Goal: Task Accomplishment & Management: Manage account settings

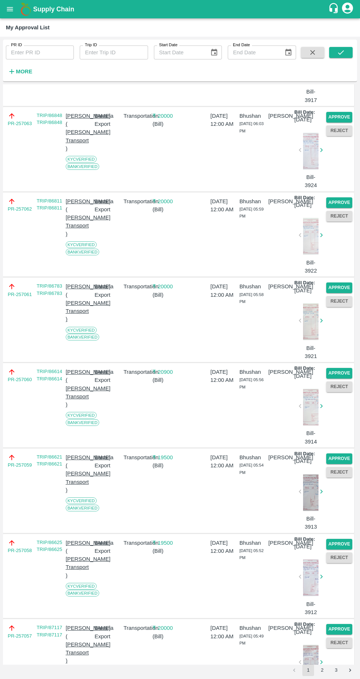
scroll to position [1355, 0]
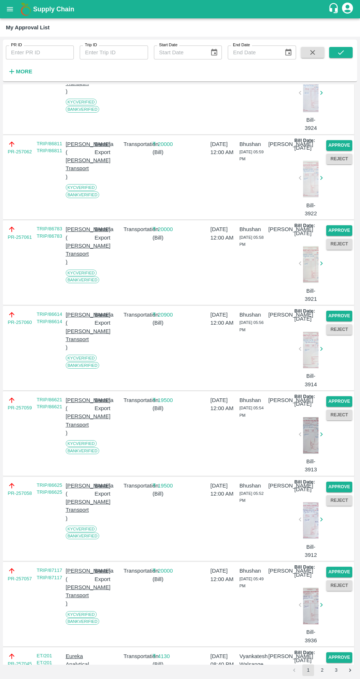
click at [328, 269] on button "button" at bounding box center [320, 263] width 23 height 11
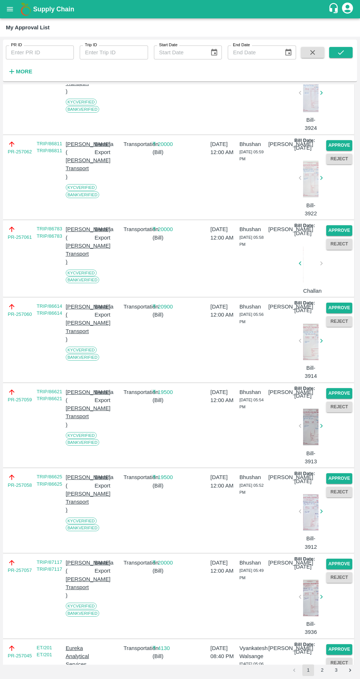
click at [337, 313] on button "Approve" at bounding box center [339, 308] width 26 height 11
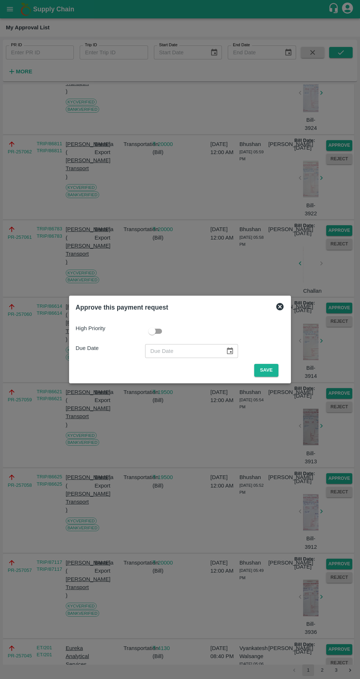
click at [268, 370] on button "Save" at bounding box center [266, 370] width 24 height 13
click at [267, 367] on button "Save" at bounding box center [266, 370] width 24 height 13
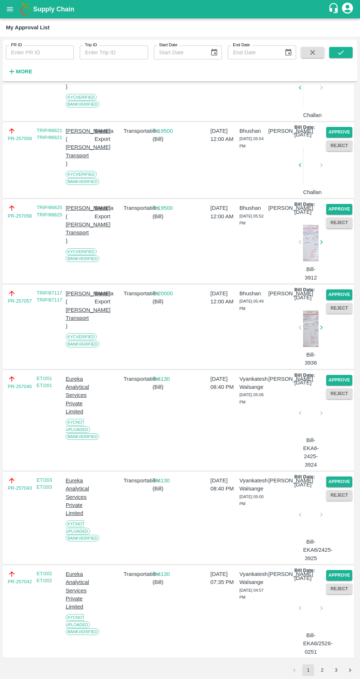
scroll to position [1893, 0]
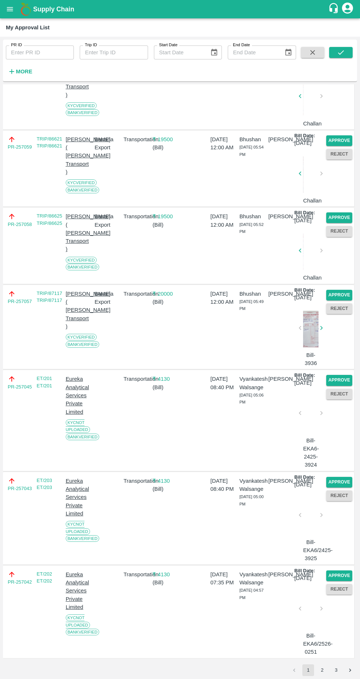
click at [335, 571] on button "Approve" at bounding box center [339, 576] width 26 height 11
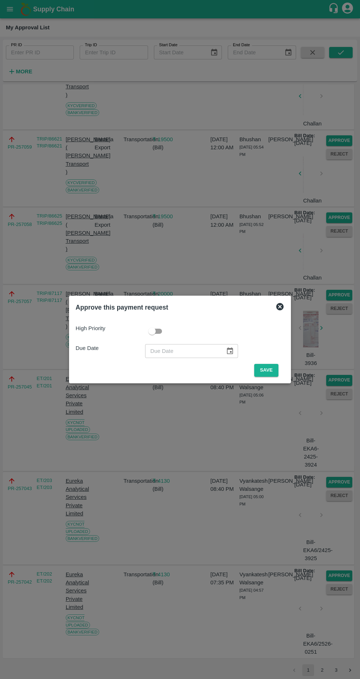
click at [270, 369] on button "Save" at bounding box center [266, 370] width 24 height 13
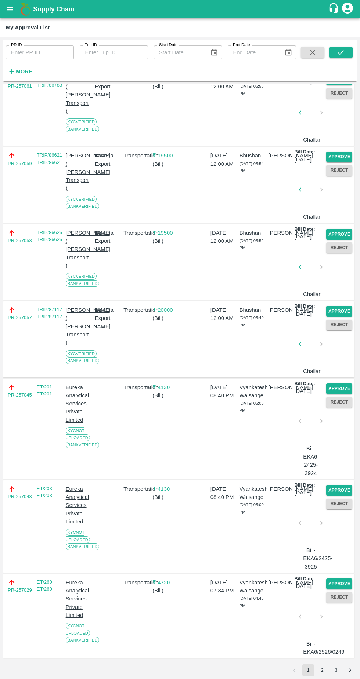
scroll to position [1860, 0]
click at [343, 485] on button "Approve" at bounding box center [339, 490] width 26 height 11
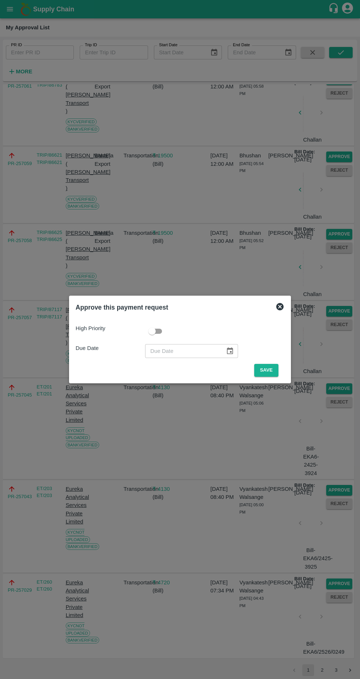
click at [276, 370] on button "Save" at bounding box center [266, 370] width 24 height 13
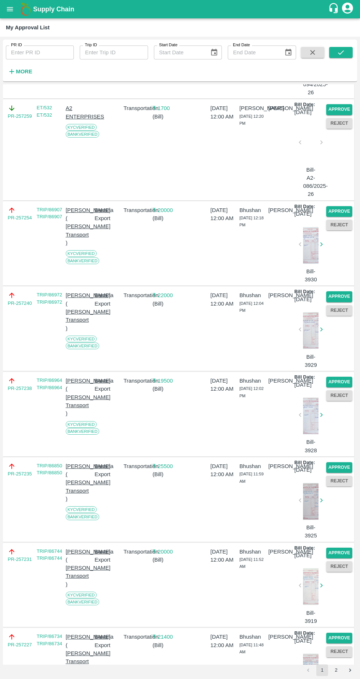
scroll to position [328, 0]
click at [341, 387] on button "Approve" at bounding box center [339, 382] width 26 height 11
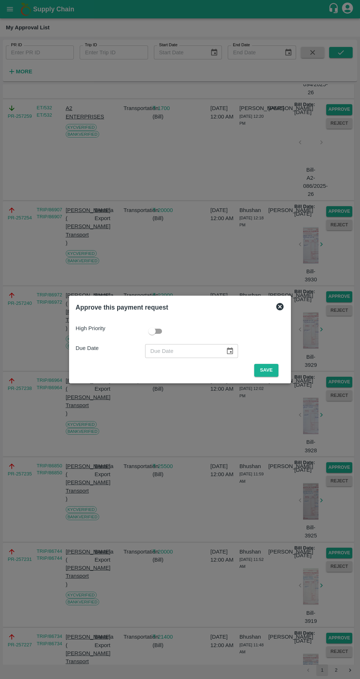
scroll to position [320, 0]
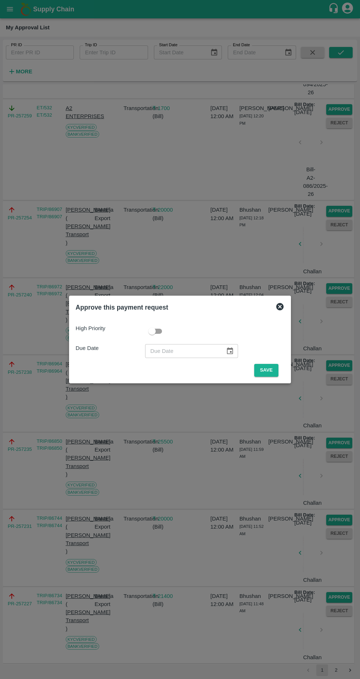
click at [269, 368] on button "Save" at bounding box center [266, 370] width 24 height 13
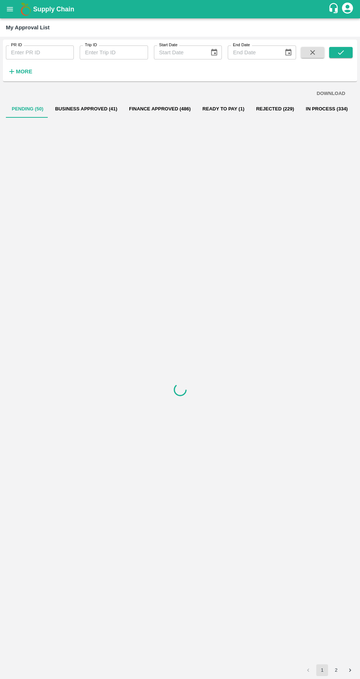
scroll to position [0, 0]
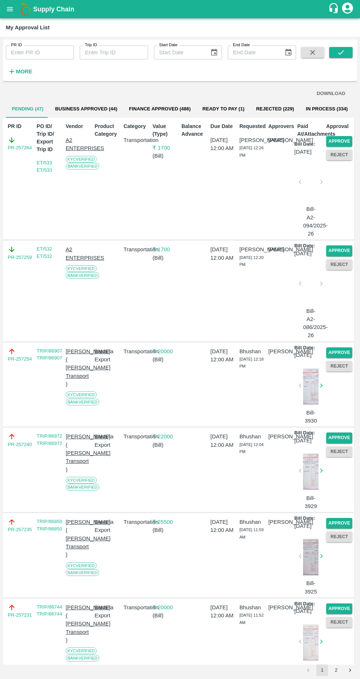
click at [333, 443] on button "Approve" at bounding box center [339, 438] width 26 height 11
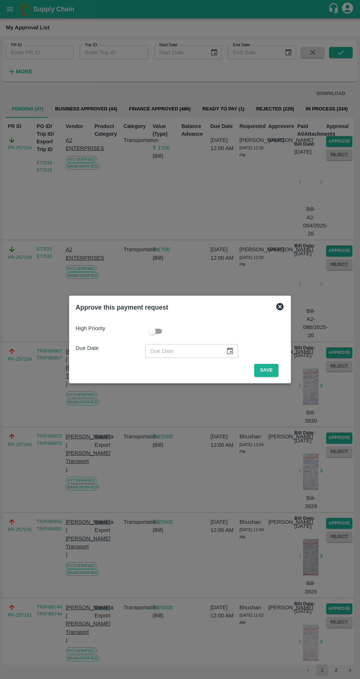
click at [267, 380] on div "High Priority Due Date ​ Save" at bounding box center [180, 348] width 214 height 64
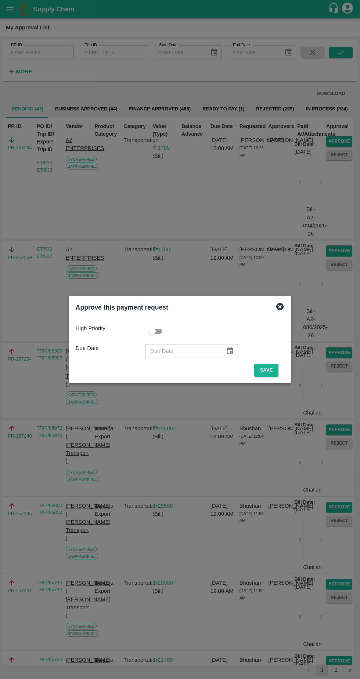
click at [269, 370] on button "Save" at bounding box center [266, 370] width 24 height 13
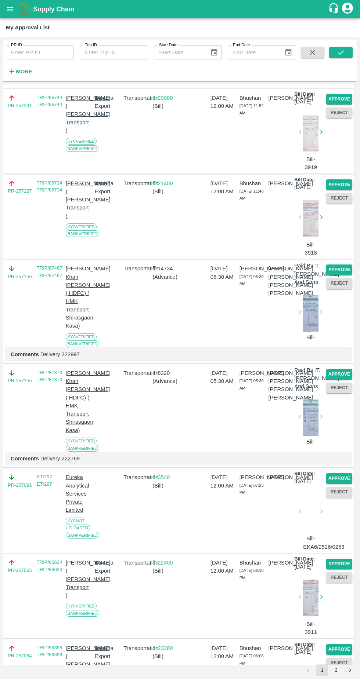
scroll to position [340, 0]
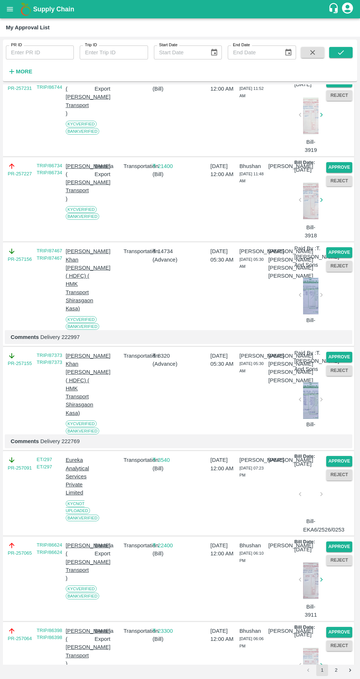
click at [342, 363] on button "Approve" at bounding box center [339, 357] width 26 height 11
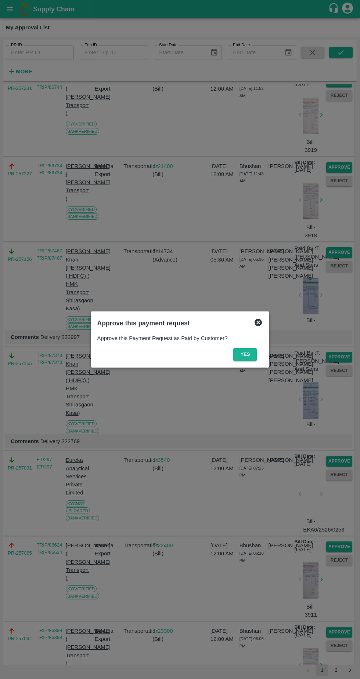
scroll to position [331, 0]
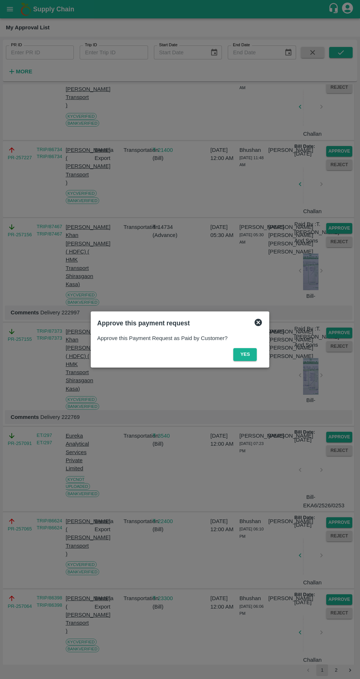
click at [245, 356] on button "Yes" at bounding box center [244, 354] width 23 height 13
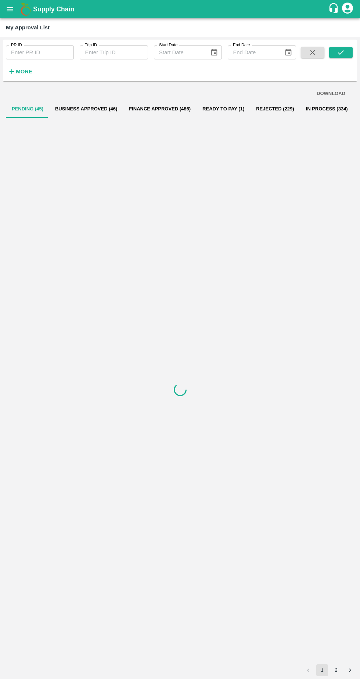
scroll to position [0, 0]
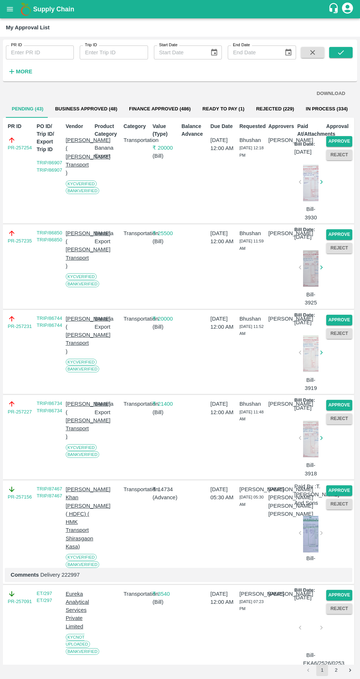
click at [338, 411] on button "Approve" at bounding box center [339, 405] width 26 height 11
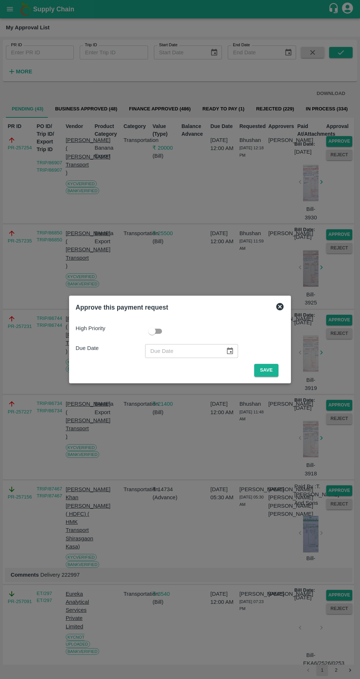
click at [269, 370] on button "Save" at bounding box center [266, 370] width 24 height 13
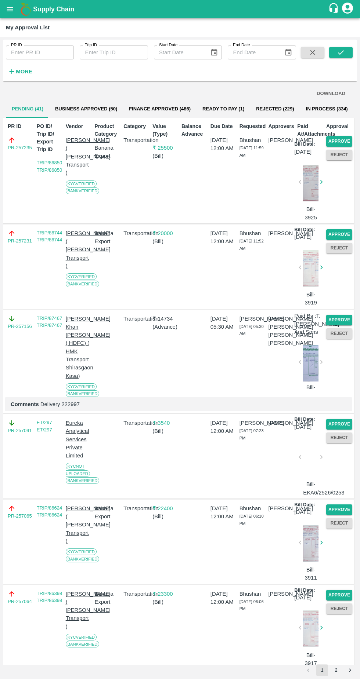
click at [342, 515] on button "Approve" at bounding box center [339, 510] width 26 height 11
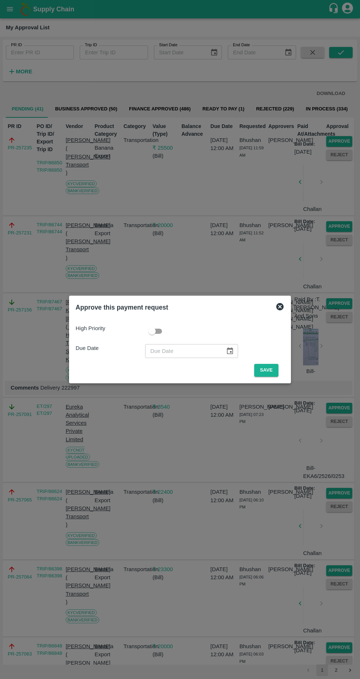
click at [268, 367] on button "Save" at bounding box center [266, 370] width 24 height 13
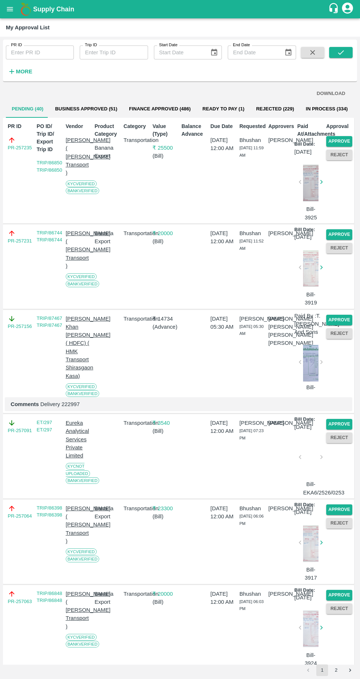
click at [334, 515] on button "Approve" at bounding box center [339, 510] width 26 height 11
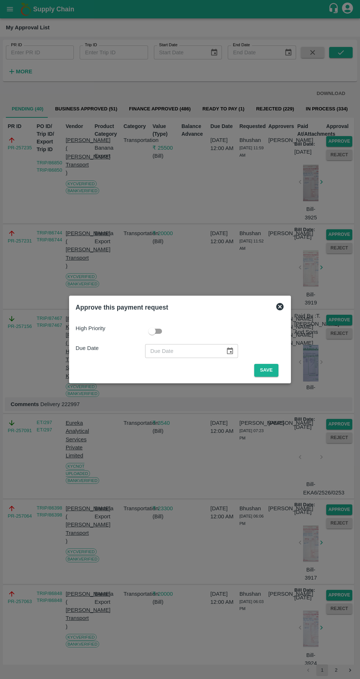
click at [268, 370] on button "Save" at bounding box center [266, 370] width 24 height 13
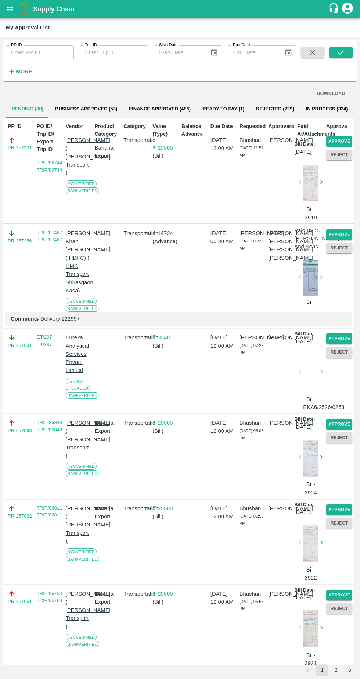
click at [342, 515] on button "Approve" at bounding box center [339, 510] width 26 height 11
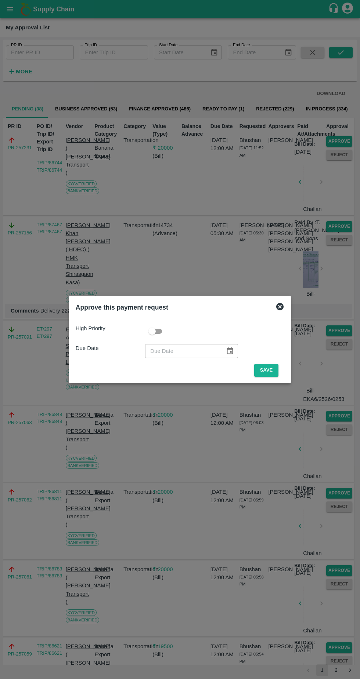
click at [270, 371] on button "Save" at bounding box center [266, 370] width 24 height 13
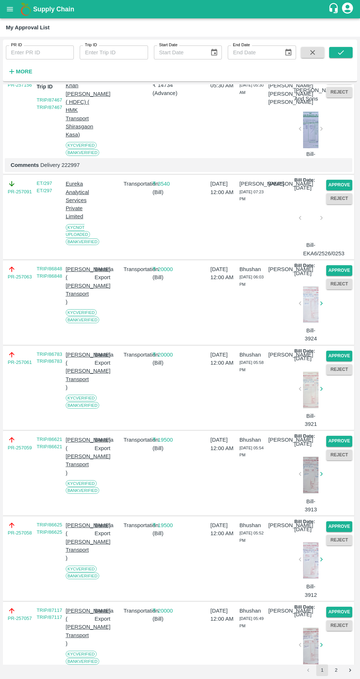
scroll to position [83, 0]
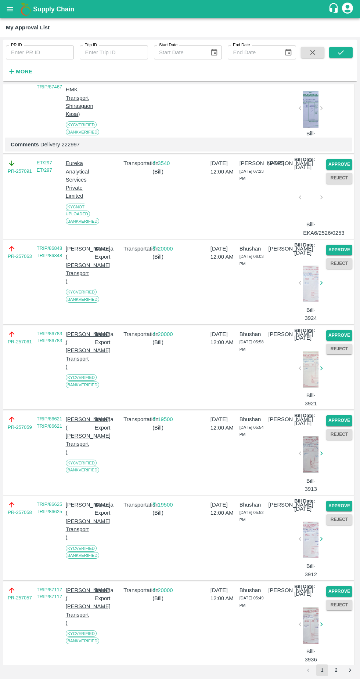
click at [342, 493] on div "Approve Reject" at bounding box center [337, 452] width 29 height 81
click at [347, 511] on button "Approve" at bounding box center [339, 506] width 26 height 11
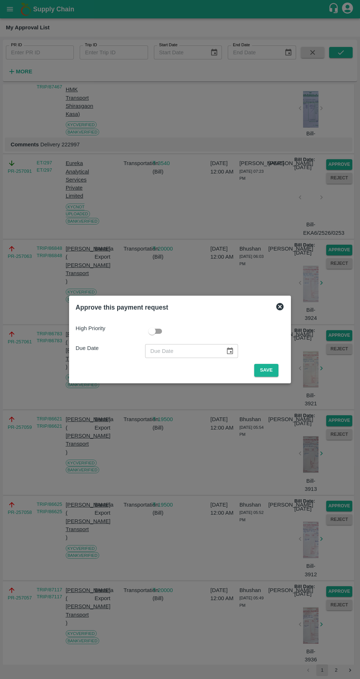
click at [269, 375] on button "Save" at bounding box center [266, 370] width 24 height 13
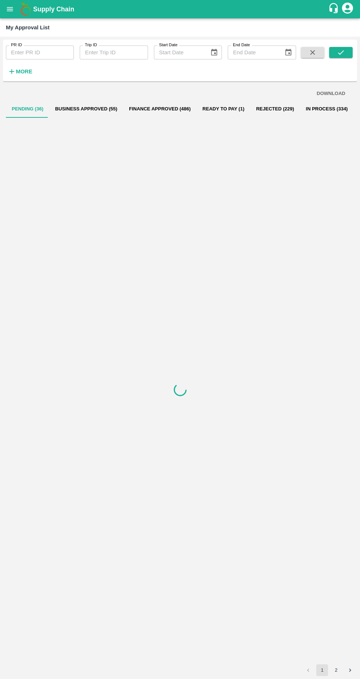
scroll to position [0, 0]
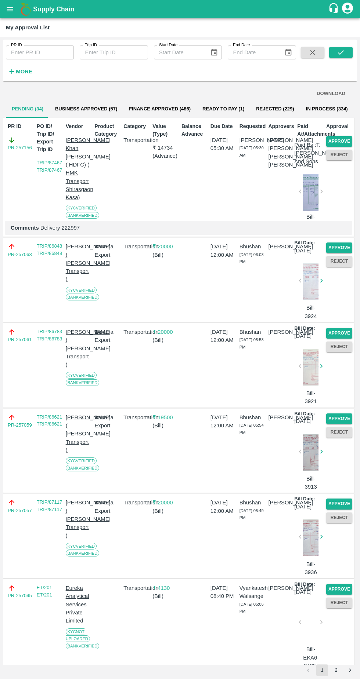
click at [336, 509] on button "Approve" at bounding box center [339, 504] width 26 height 11
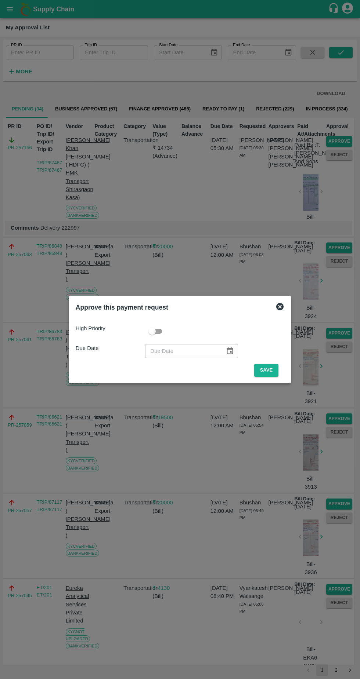
click at [268, 370] on button "Save" at bounding box center [266, 370] width 24 height 13
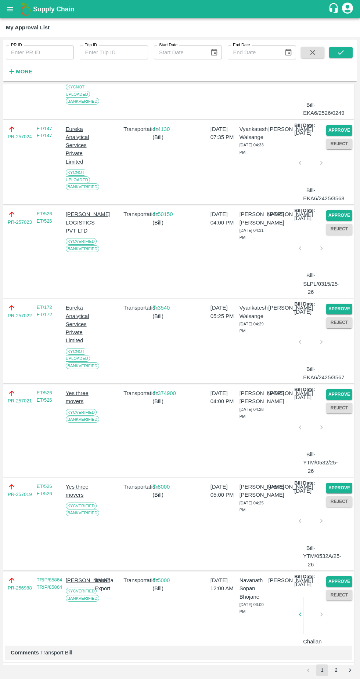
scroll to position [533, 0]
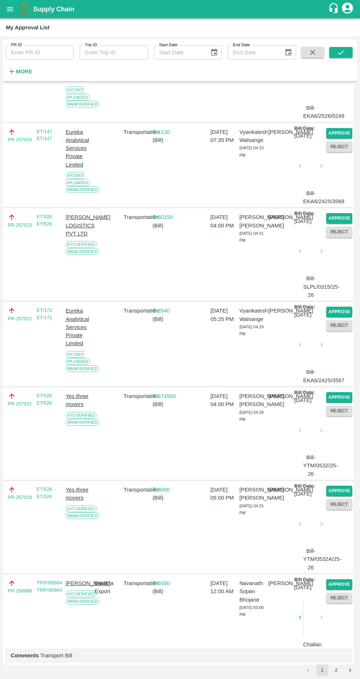
click at [338, 317] on button "Approve" at bounding box center [339, 312] width 26 height 11
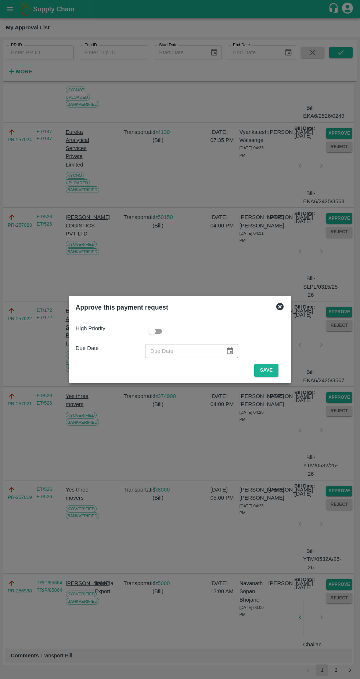
click at [268, 370] on button "Save" at bounding box center [266, 370] width 24 height 13
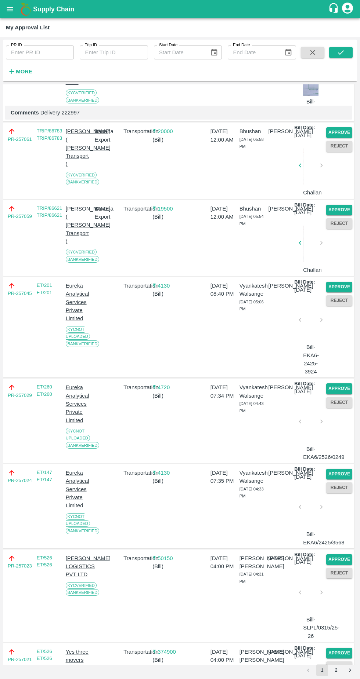
scroll to position [135, 0]
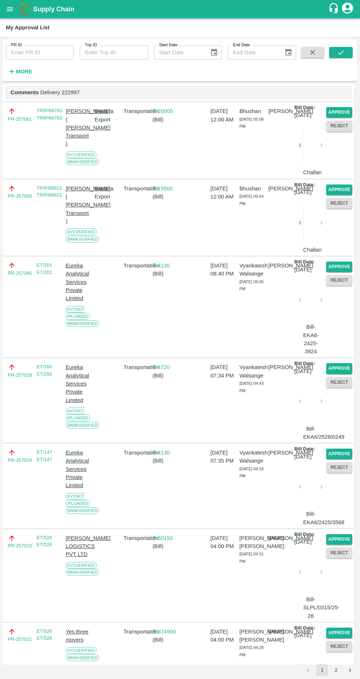
click at [339, 374] on button "Approve" at bounding box center [339, 368] width 26 height 11
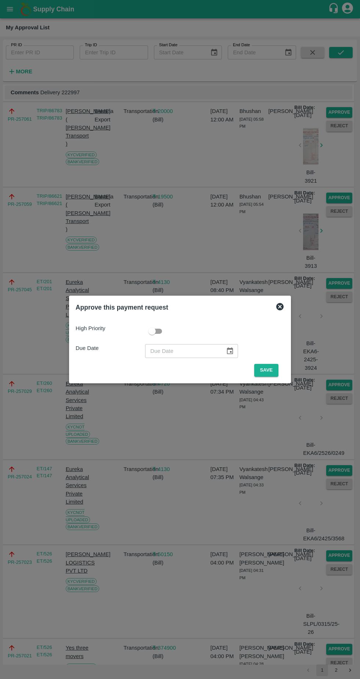
click at [268, 370] on button "Save" at bounding box center [266, 370] width 24 height 13
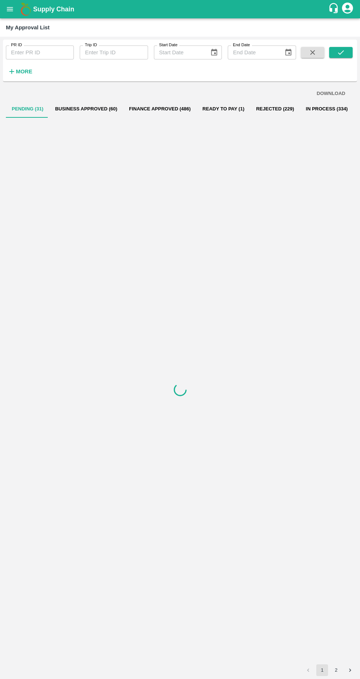
scroll to position [0, 0]
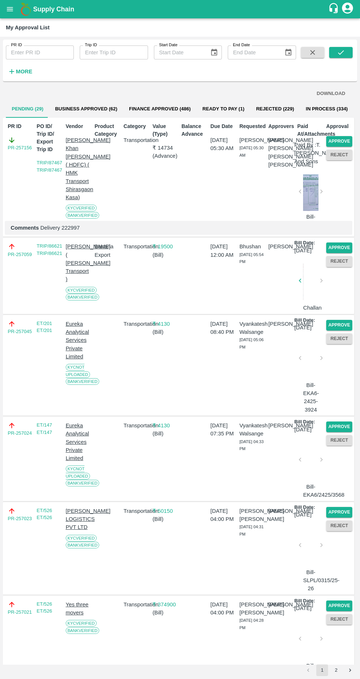
click at [340, 432] on button "Approve" at bounding box center [339, 427] width 26 height 11
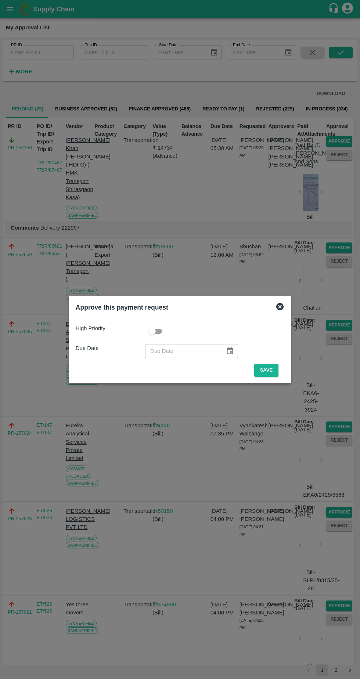
click at [268, 370] on button "Save" at bounding box center [266, 370] width 24 height 13
click at [269, 372] on button "Save" at bounding box center [266, 370] width 24 height 13
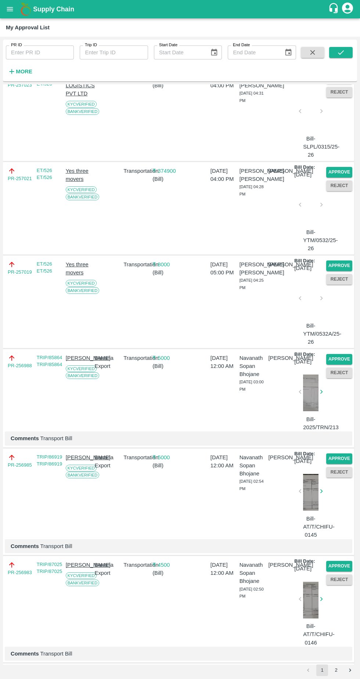
scroll to position [283, 0]
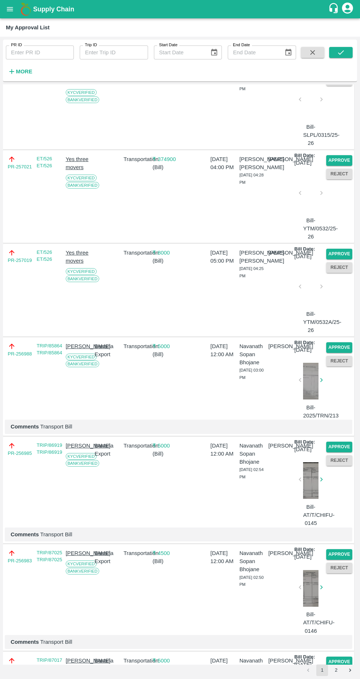
click at [342, 353] on button "Approve" at bounding box center [339, 347] width 26 height 11
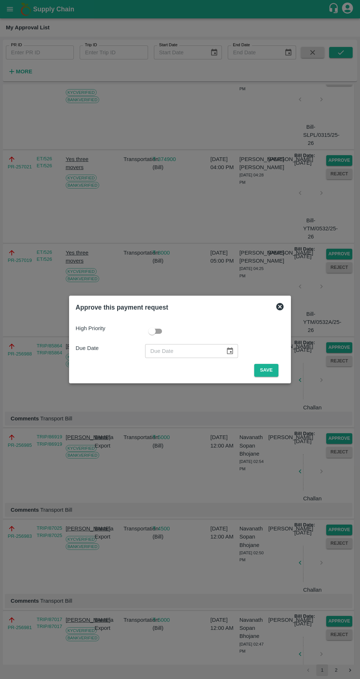
click at [268, 370] on button "Save" at bounding box center [266, 370] width 24 height 13
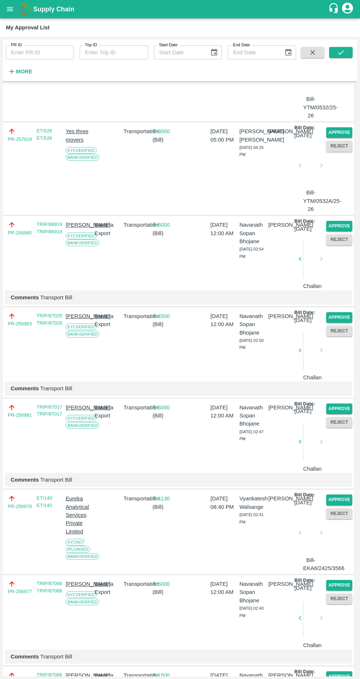
scroll to position [305, 0]
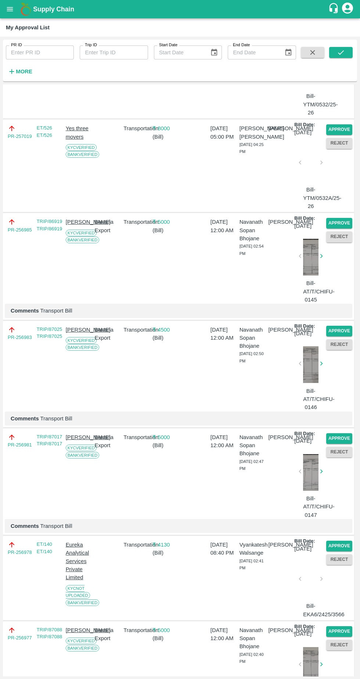
click at [344, 444] on button "Approve" at bounding box center [339, 438] width 26 height 11
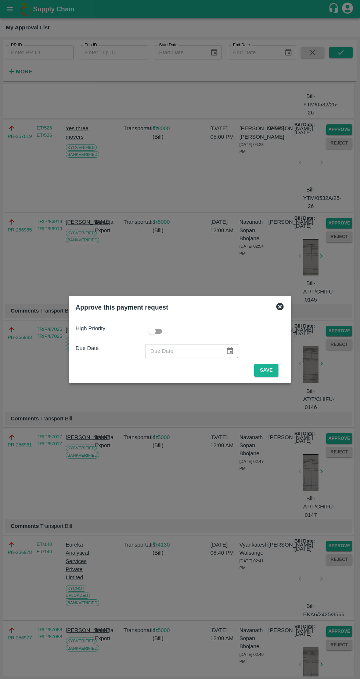
click at [268, 370] on button "Save" at bounding box center [266, 370] width 24 height 13
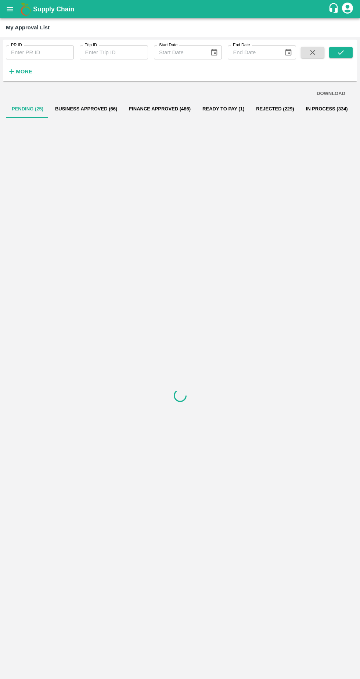
scroll to position [0, 0]
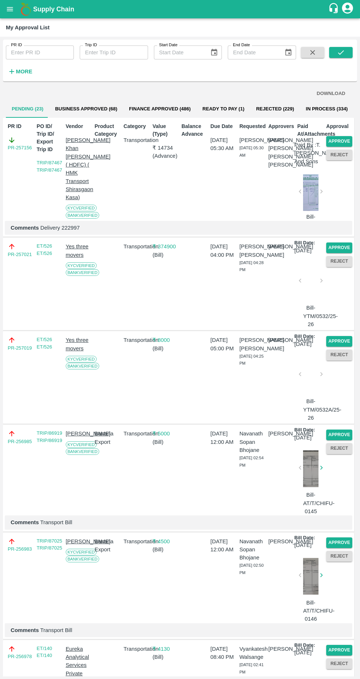
click at [336, 440] on button "Approve" at bounding box center [339, 435] width 26 height 11
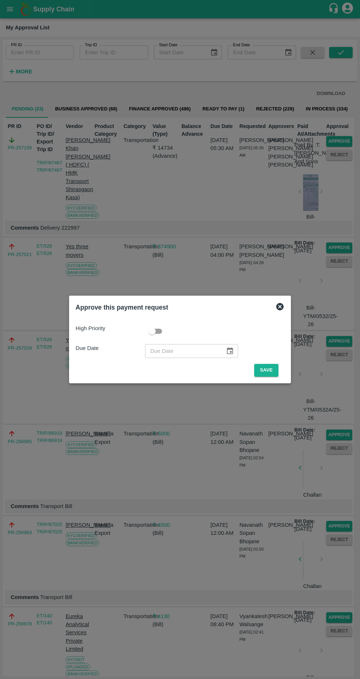
click at [269, 368] on button "Save" at bounding box center [266, 370] width 24 height 13
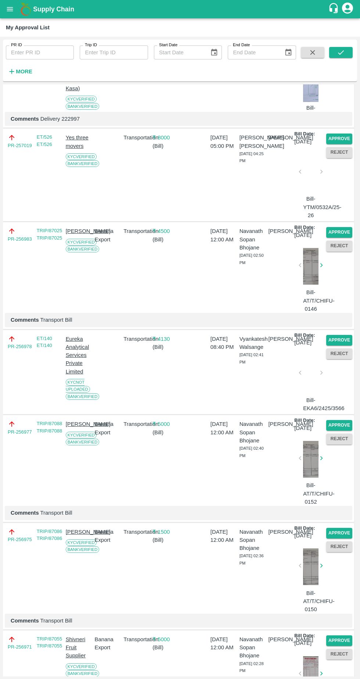
scroll to position [109, 0]
click at [342, 430] on button "Approve" at bounding box center [339, 425] width 26 height 11
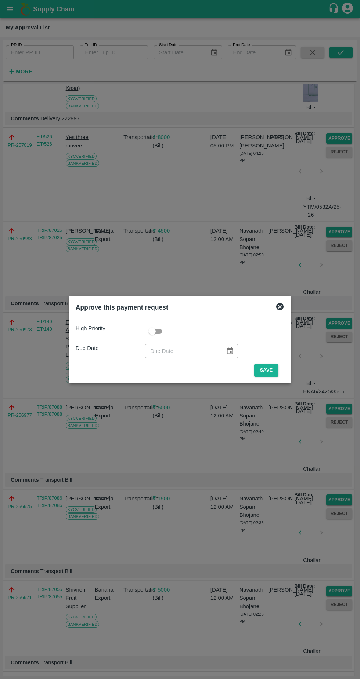
click at [272, 368] on button "Save" at bounding box center [266, 370] width 24 height 13
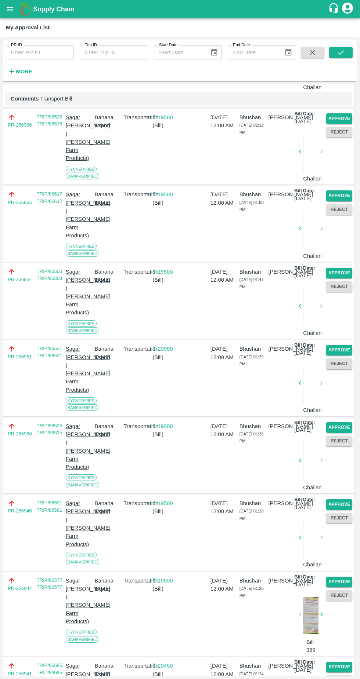
scroll to position [546, 0]
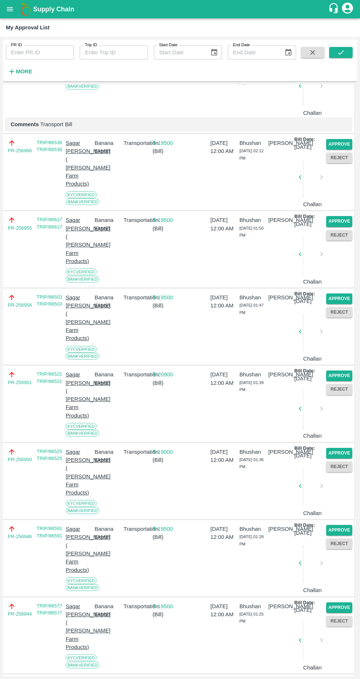
click at [342, 304] on button "Approve" at bounding box center [339, 299] width 26 height 11
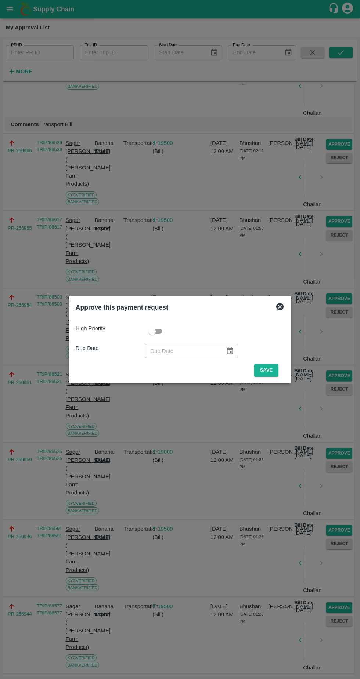
click at [269, 370] on button "Save" at bounding box center [266, 370] width 24 height 13
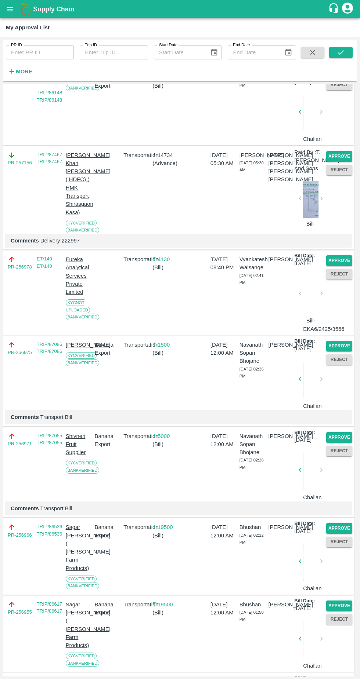
scroll to position [104, 0]
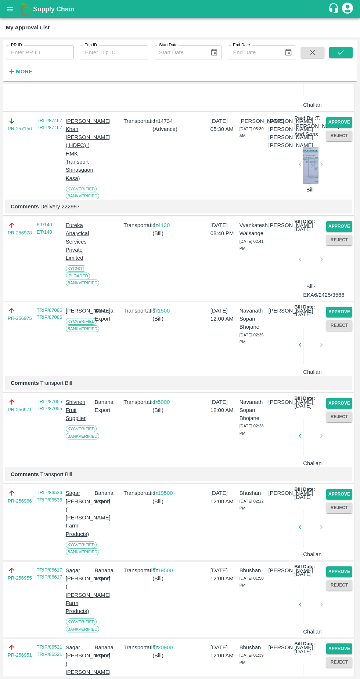
click at [341, 500] on button "Approve" at bounding box center [339, 494] width 26 height 11
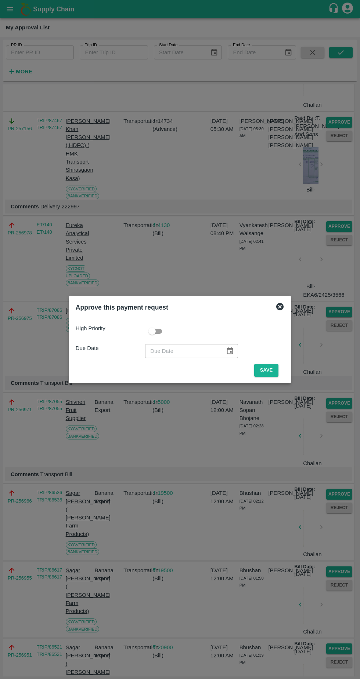
click at [269, 370] on button "Save" at bounding box center [266, 370] width 24 height 13
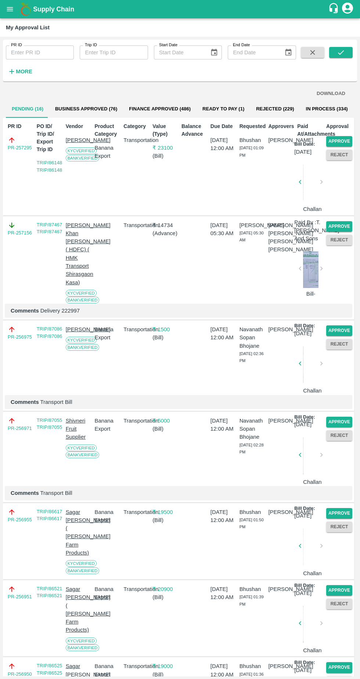
click at [341, 519] on button "Approve" at bounding box center [339, 513] width 26 height 11
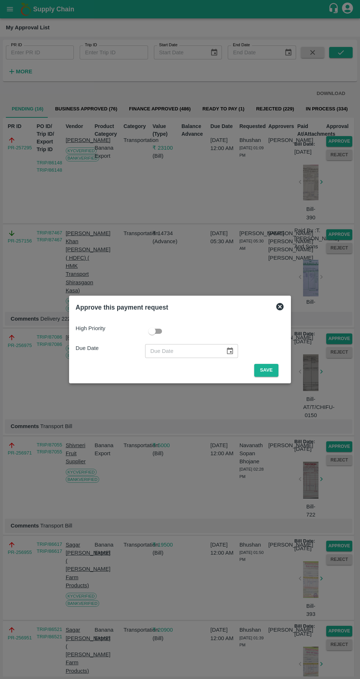
click at [265, 371] on button "Save" at bounding box center [266, 370] width 24 height 13
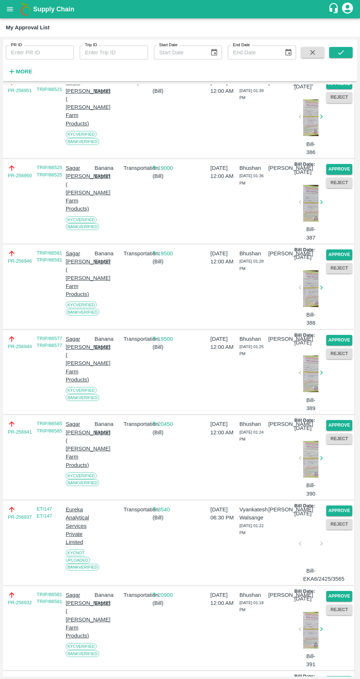
click at [334, 431] on button "Approve" at bounding box center [339, 425] width 26 height 11
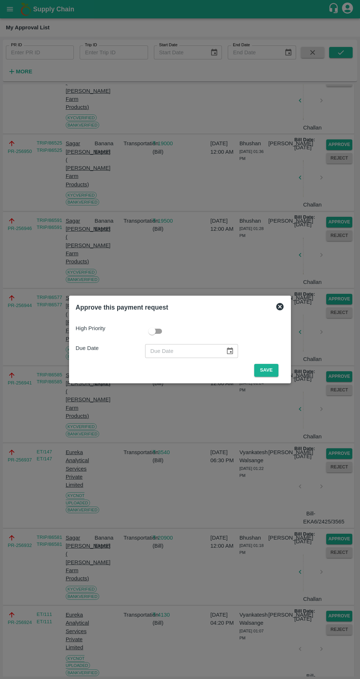
scroll to position [346, 0]
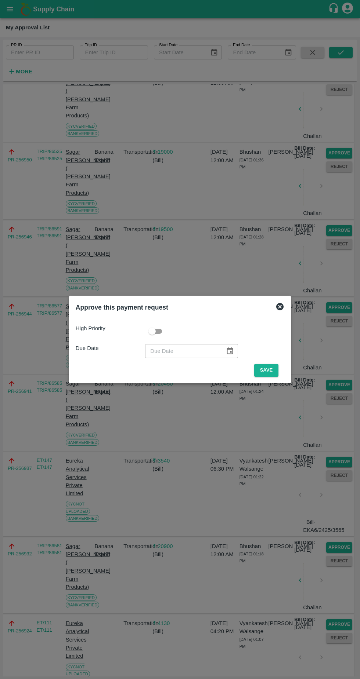
click at [268, 370] on button "Save" at bounding box center [266, 370] width 24 height 13
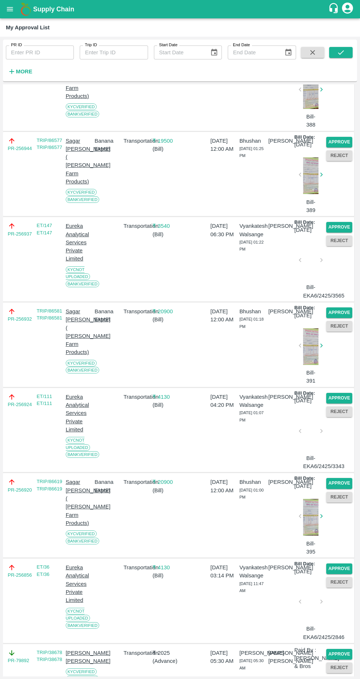
scroll to position [458, 0]
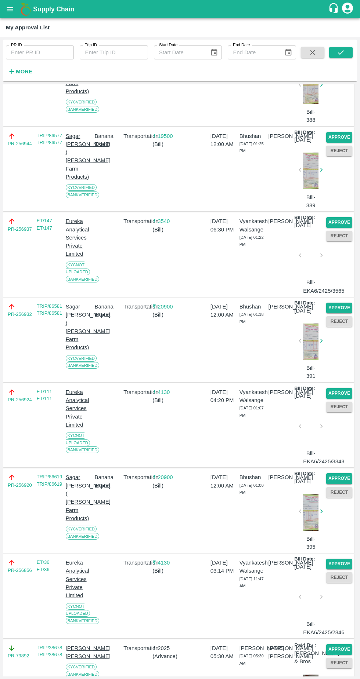
click at [336, 399] on button "Approve" at bounding box center [339, 393] width 26 height 11
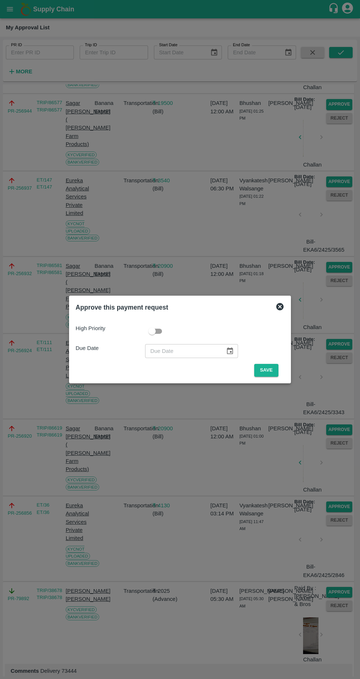
scroll to position [444, 0]
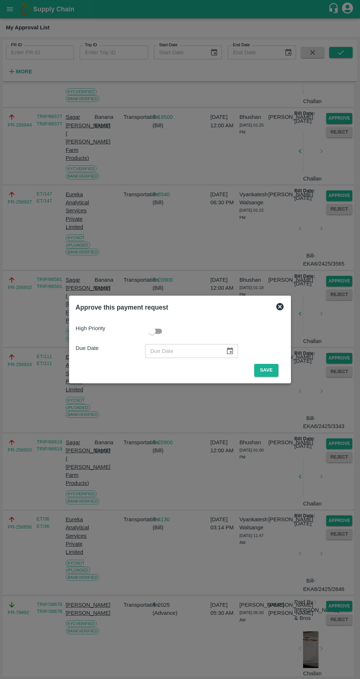
click at [274, 368] on button "Save" at bounding box center [266, 370] width 24 height 13
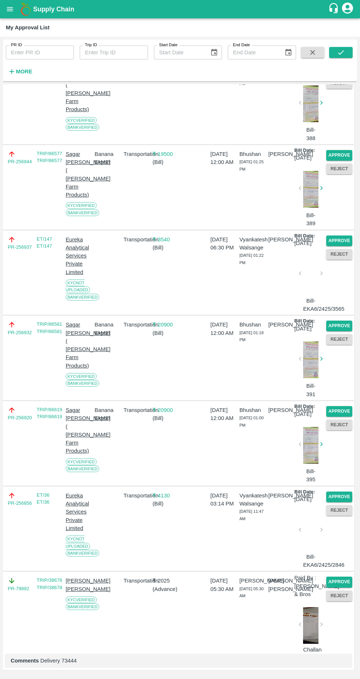
scroll to position [352, 0]
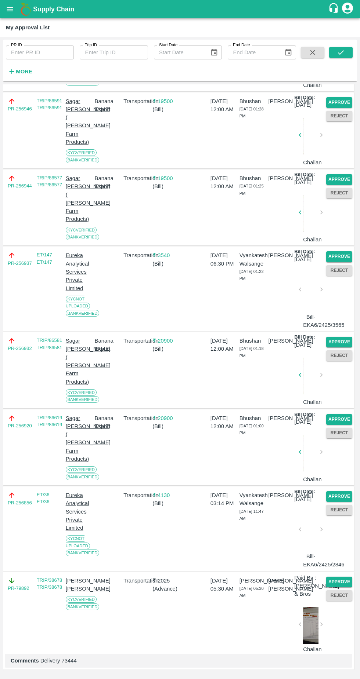
click at [342, 438] on button "Reject" at bounding box center [339, 433] width 26 height 11
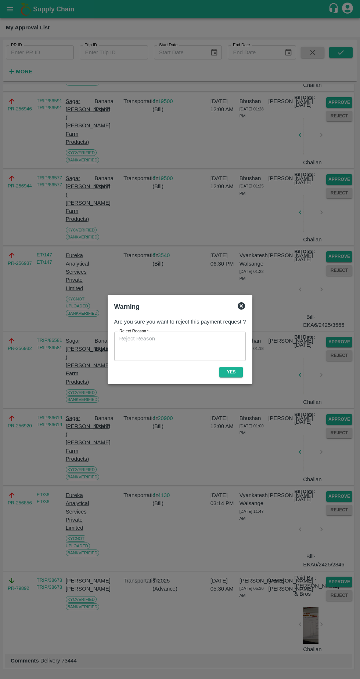
click at [243, 305] on icon at bounding box center [240, 305] width 7 height 7
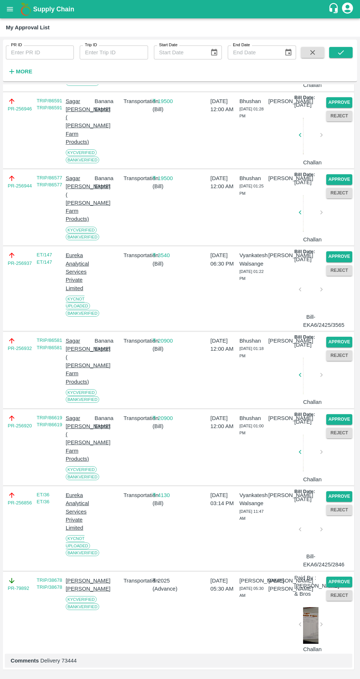
scroll to position [360, 0]
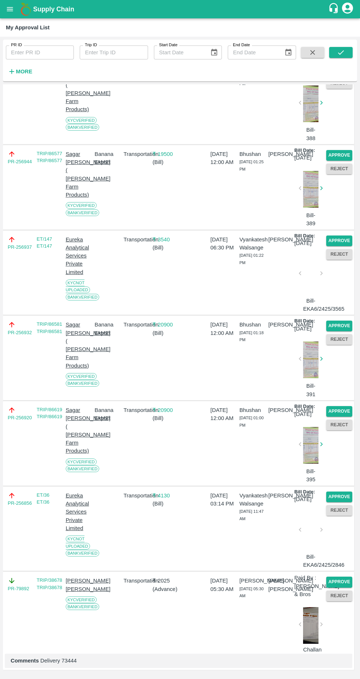
click at [336, 417] on button "Approve" at bounding box center [339, 411] width 26 height 11
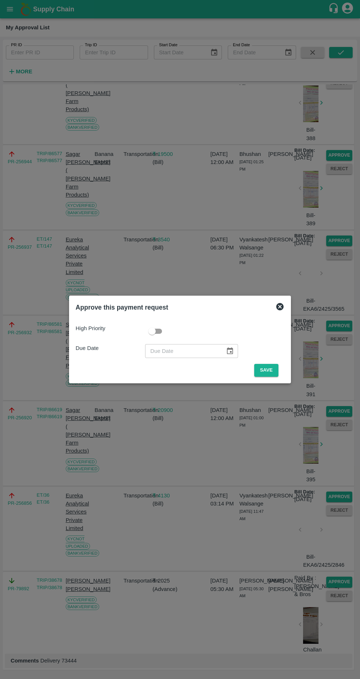
click at [268, 370] on button "Save" at bounding box center [266, 370] width 24 height 13
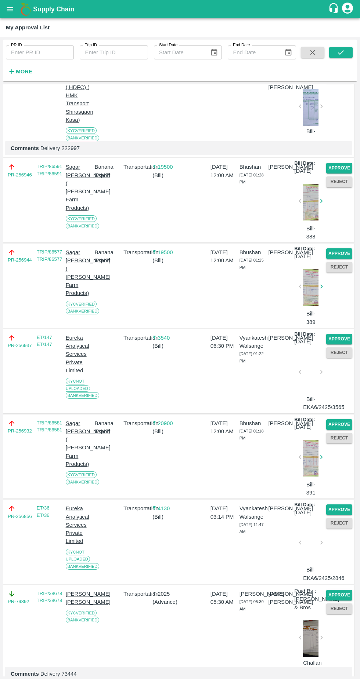
scroll to position [271, 0]
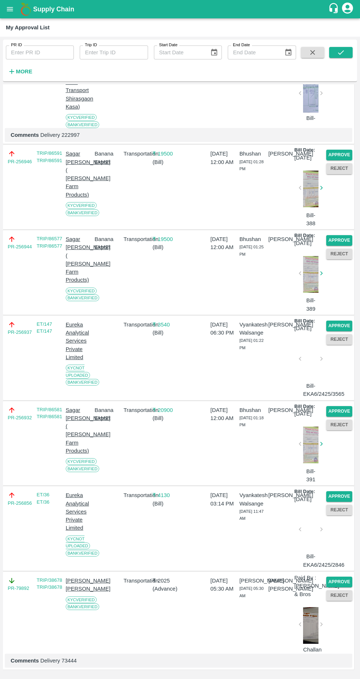
click at [345, 491] on button "Approve" at bounding box center [339, 496] width 26 height 11
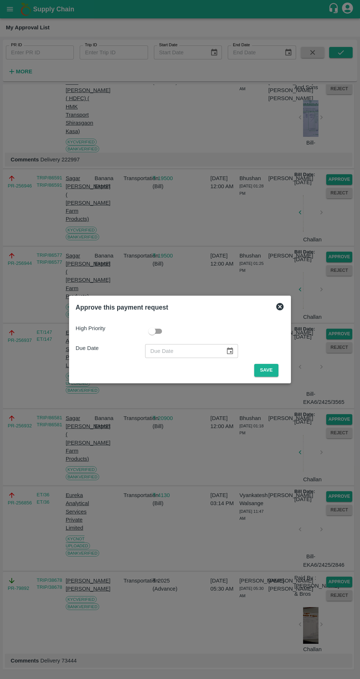
scroll to position [245, 0]
click at [268, 370] on button "Save" at bounding box center [266, 370] width 24 height 13
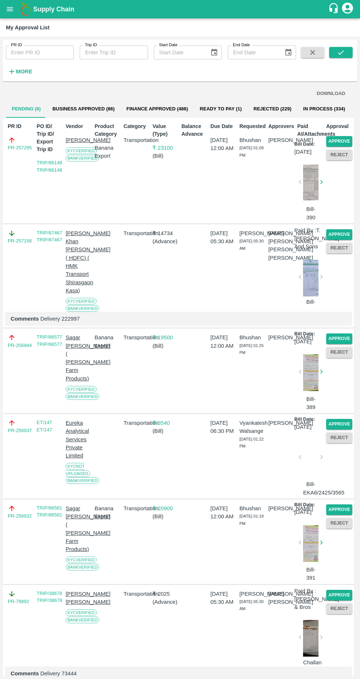
scroll to position [83, 0]
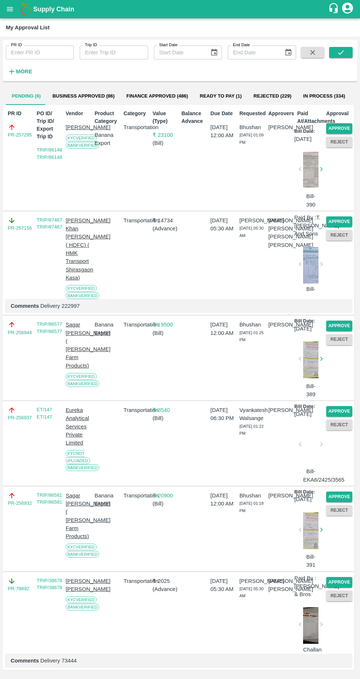
click at [341, 492] on button "Approve" at bounding box center [339, 497] width 26 height 11
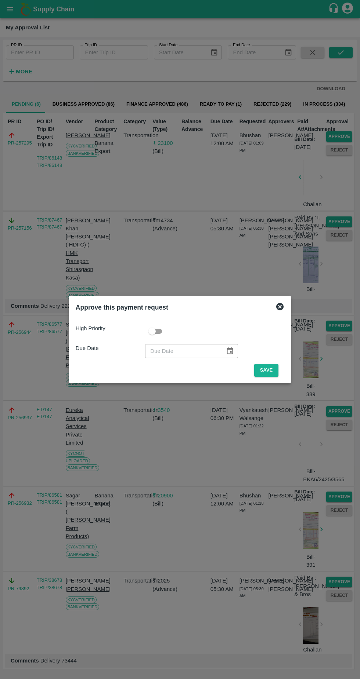
scroll to position [63, 0]
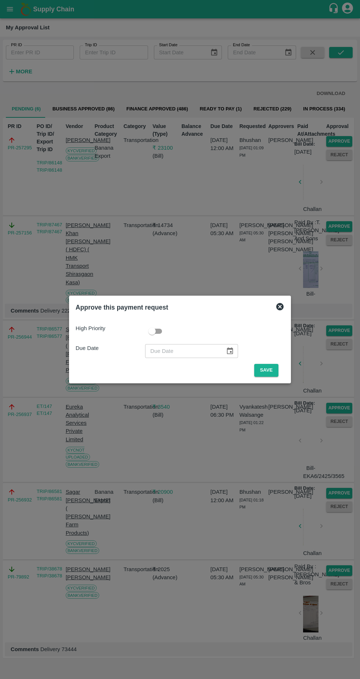
click at [277, 370] on button "Save" at bounding box center [266, 370] width 24 height 13
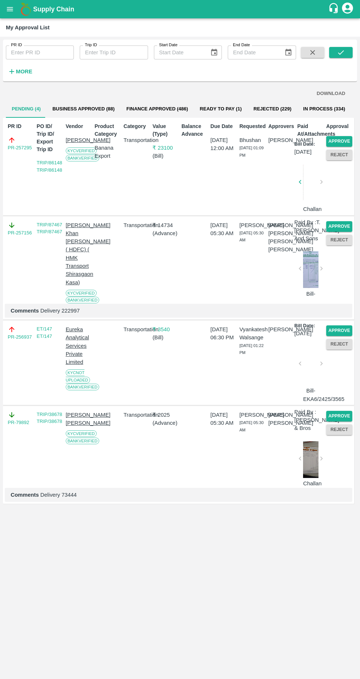
click at [344, 422] on button "Approve" at bounding box center [339, 416] width 26 height 11
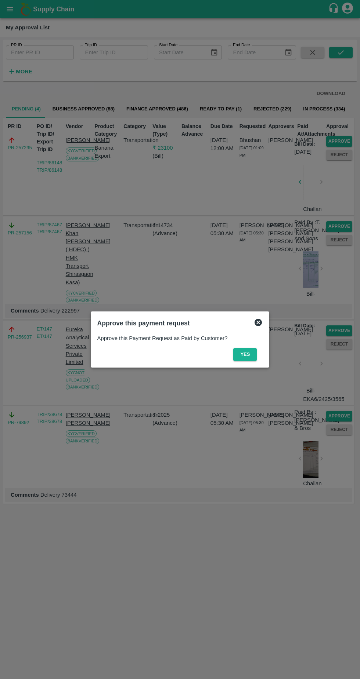
click at [243, 352] on button "Yes" at bounding box center [244, 354] width 23 height 13
